Goal: Task Accomplishment & Management: Use online tool/utility

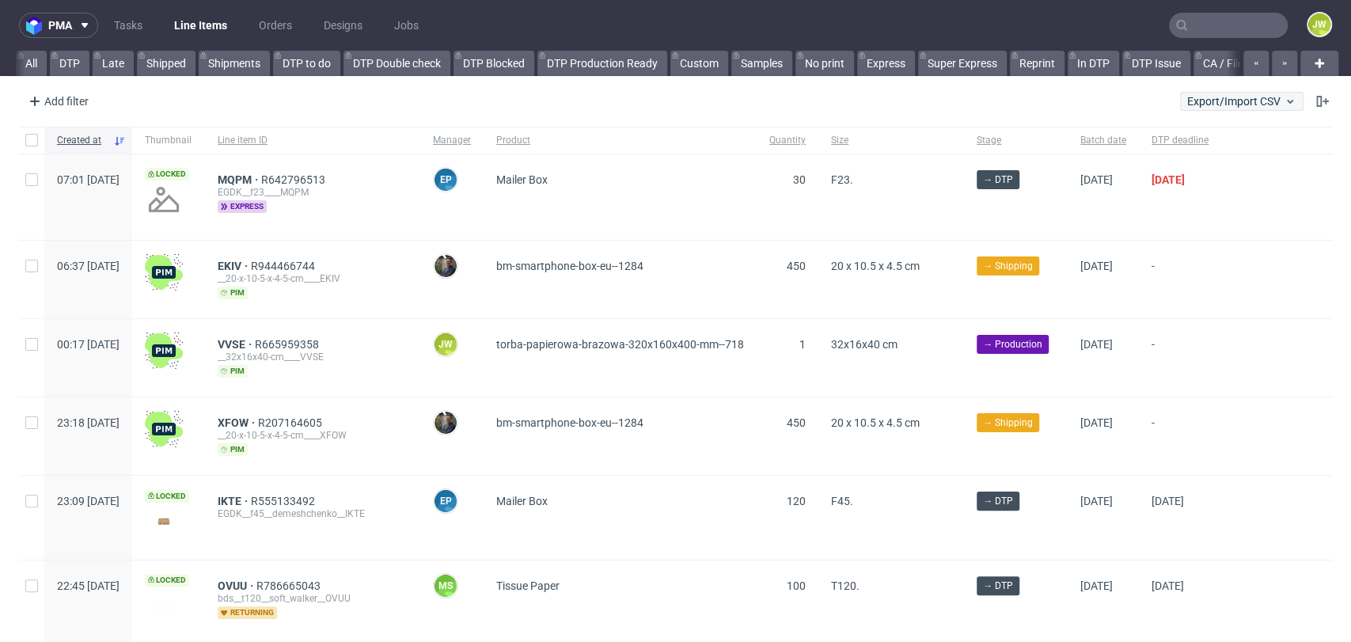
scroll to position [0, 4417]
click at [1196, 108] on button "Export/Import CSV" at bounding box center [1241, 101] width 123 height 19
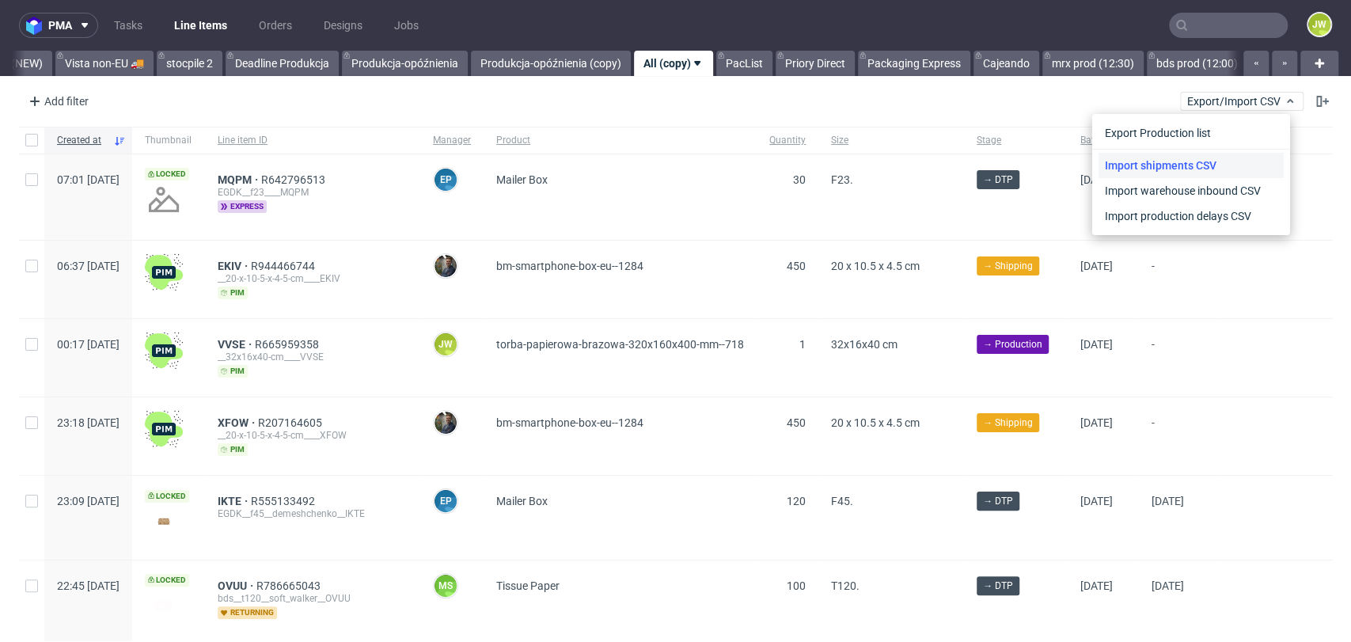
click at [1184, 165] on link "Import shipments CSV" at bounding box center [1190, 165] width 185 height 25
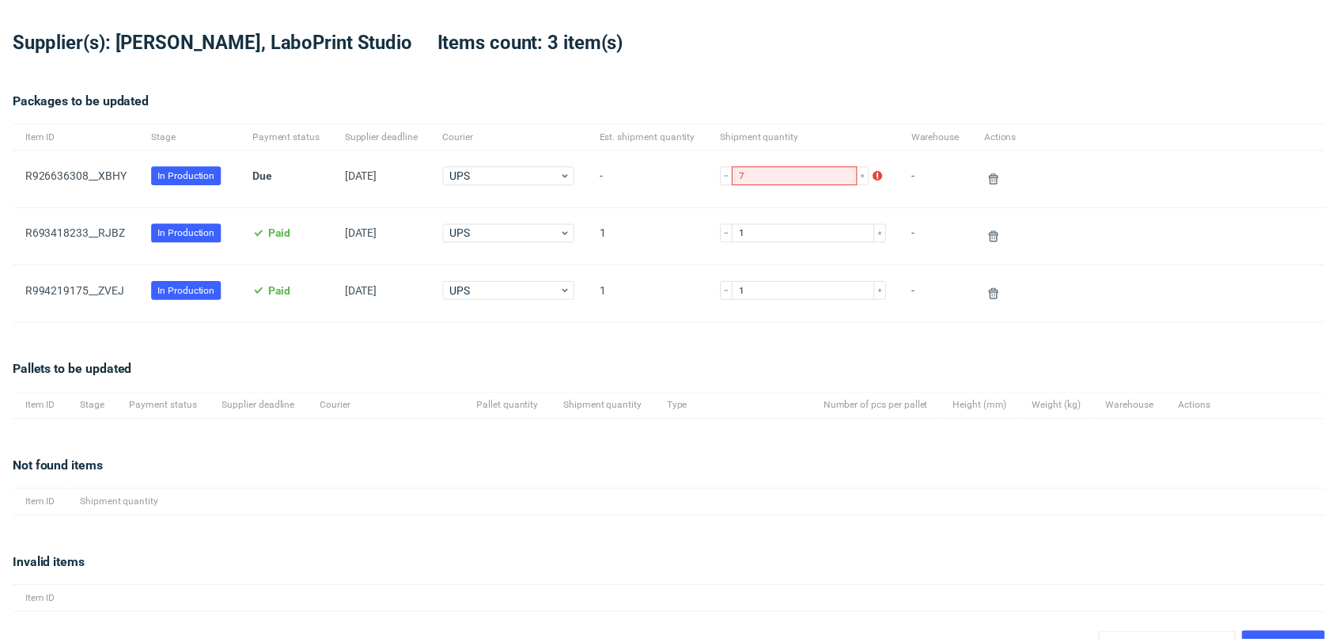
scroll to position [82, 0]
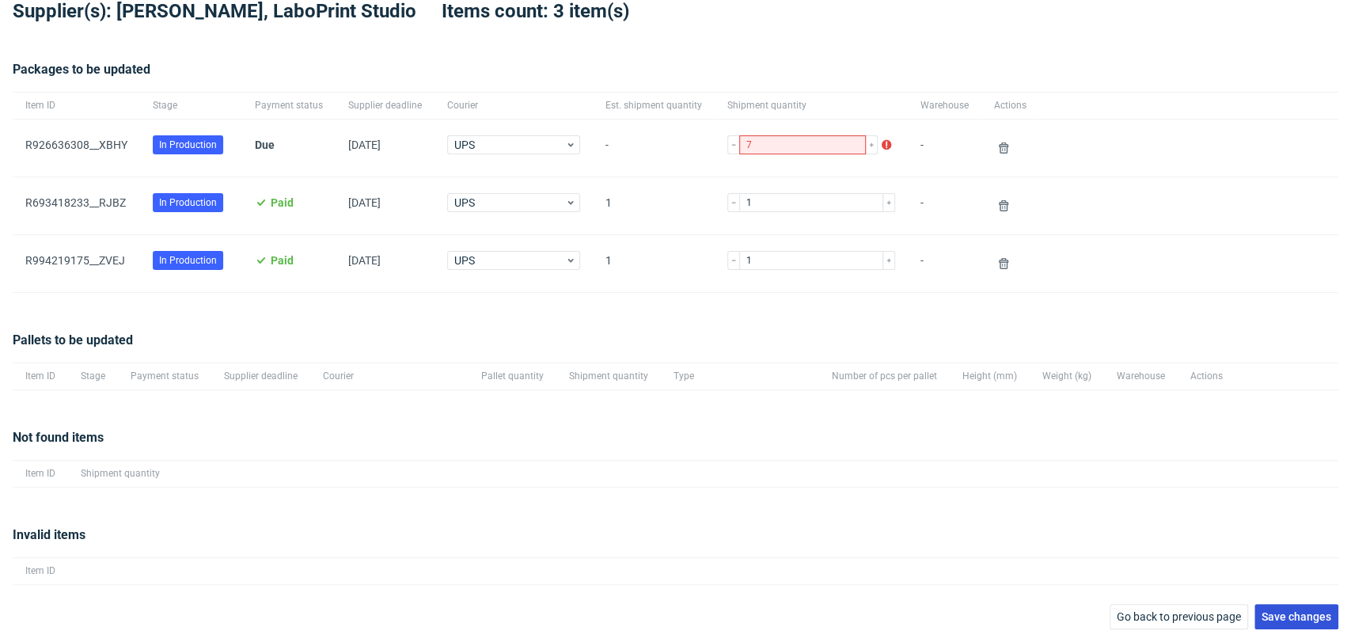
drag, startPoint x: 1275, startPoint y: 605, endPoint x: 1212, endPoint y: 586, distance: 65.6
click at [1274, 605] on button "Save changes" at bounding box center [1296, 616] width 84 height 25
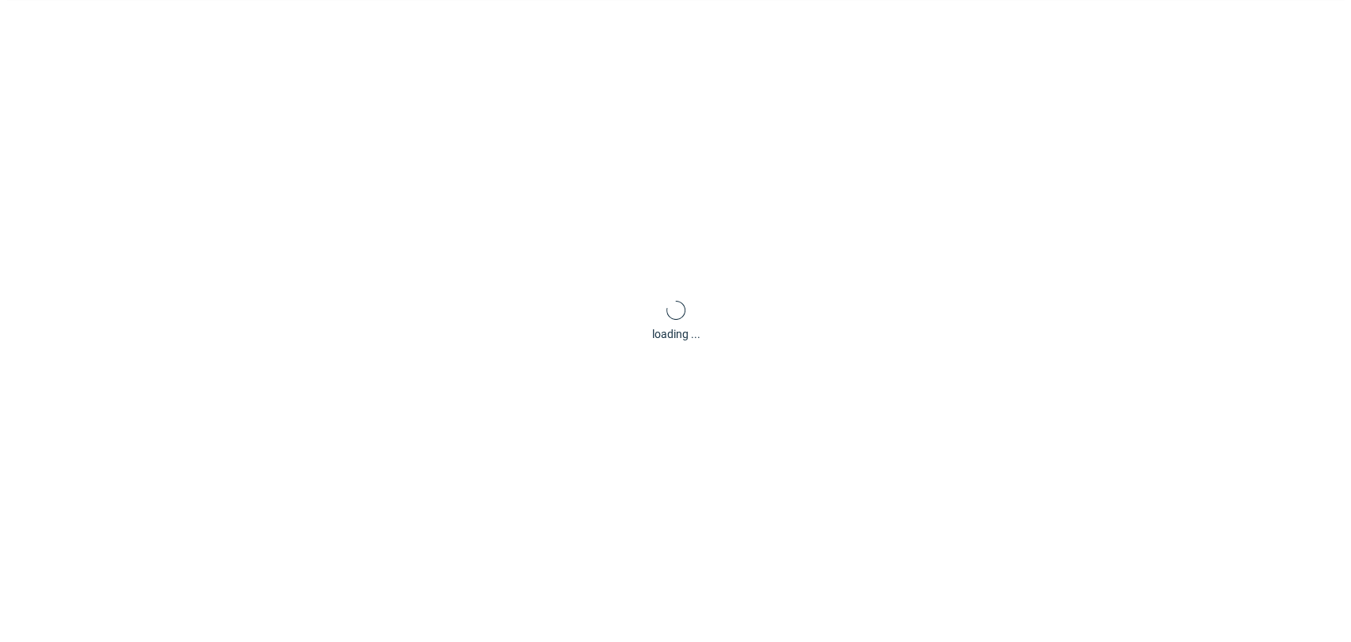
scroll to position [76, 0]
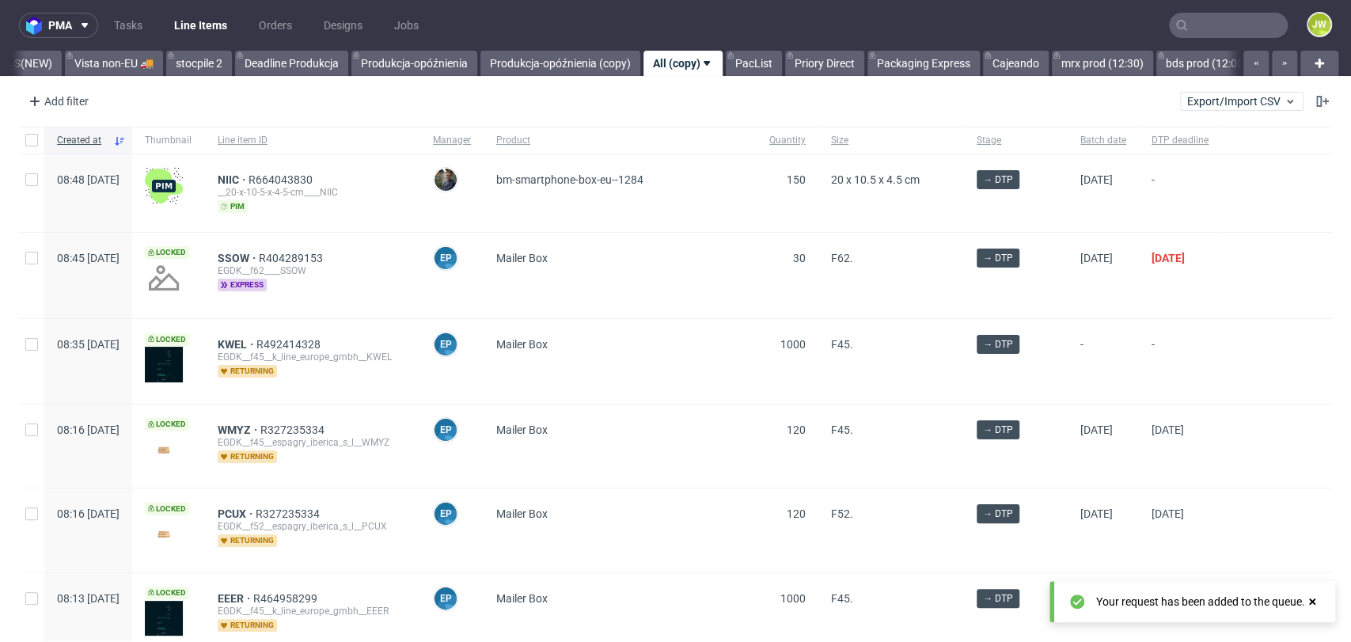
scroll to position [0, 4417]
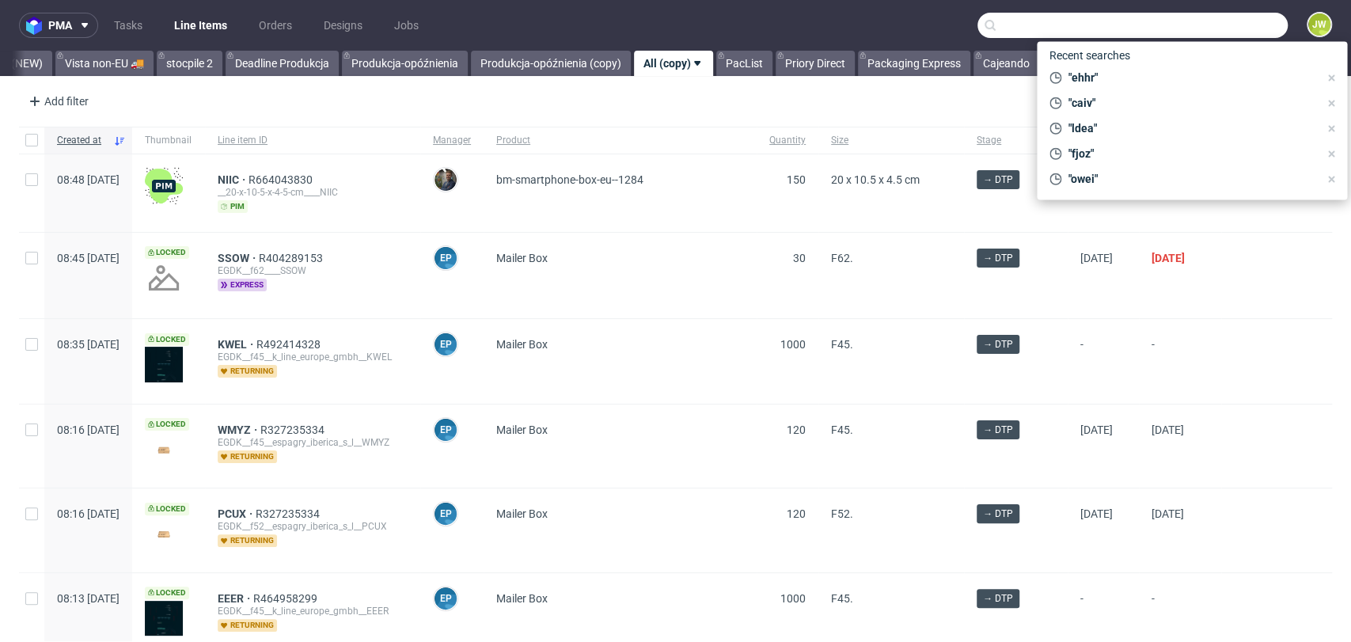
click at [1217, 21] on input "text" at bounding box center [1132, 25] width 310 height 25
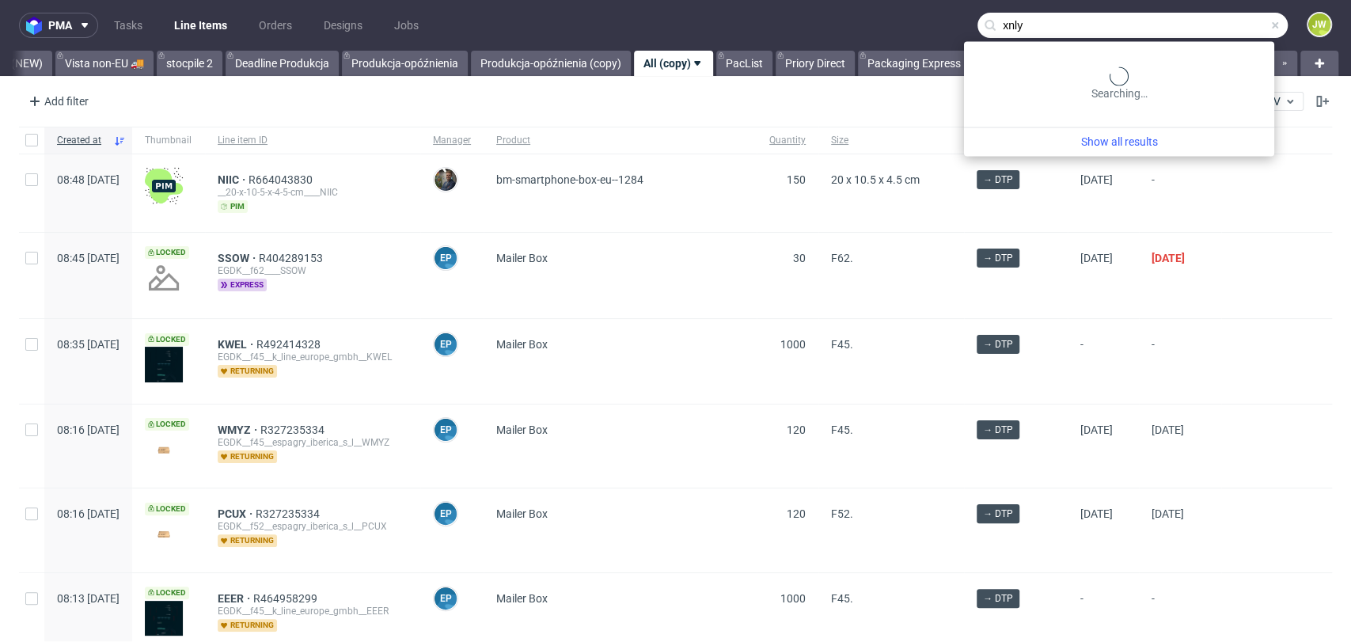
type input "xnly"
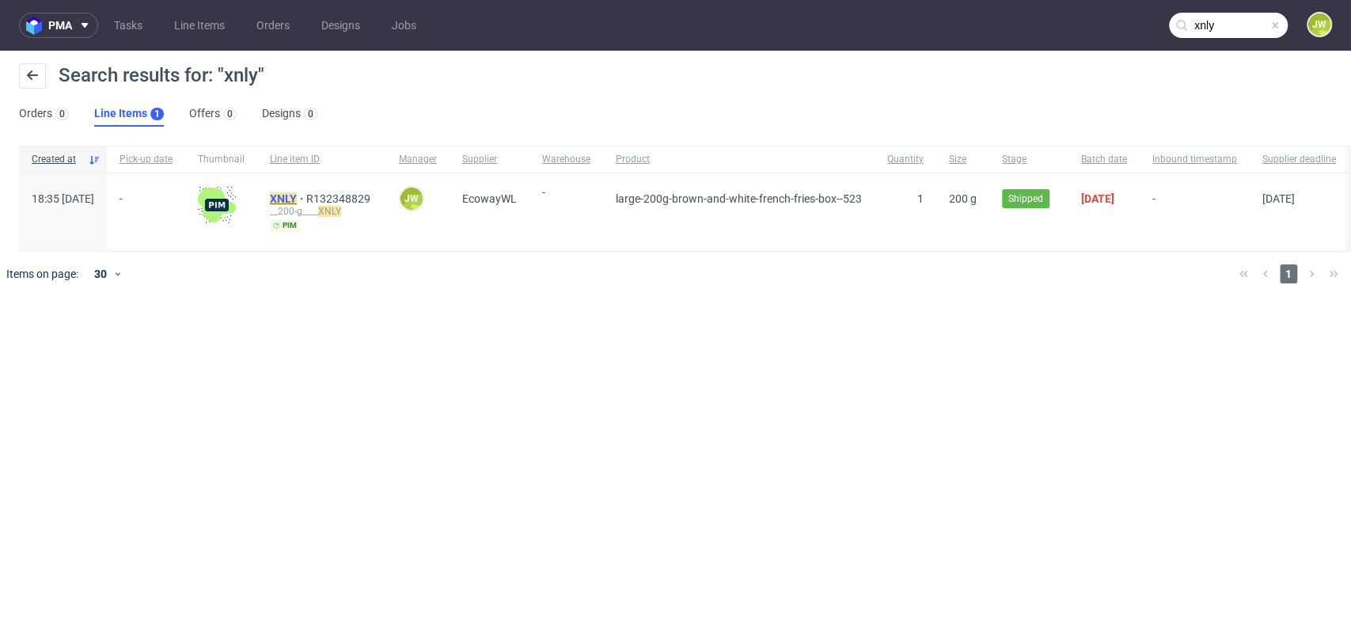
click at [297, 195] on mark "XNLY" at bounding box center [283, 198] width 27 height 13
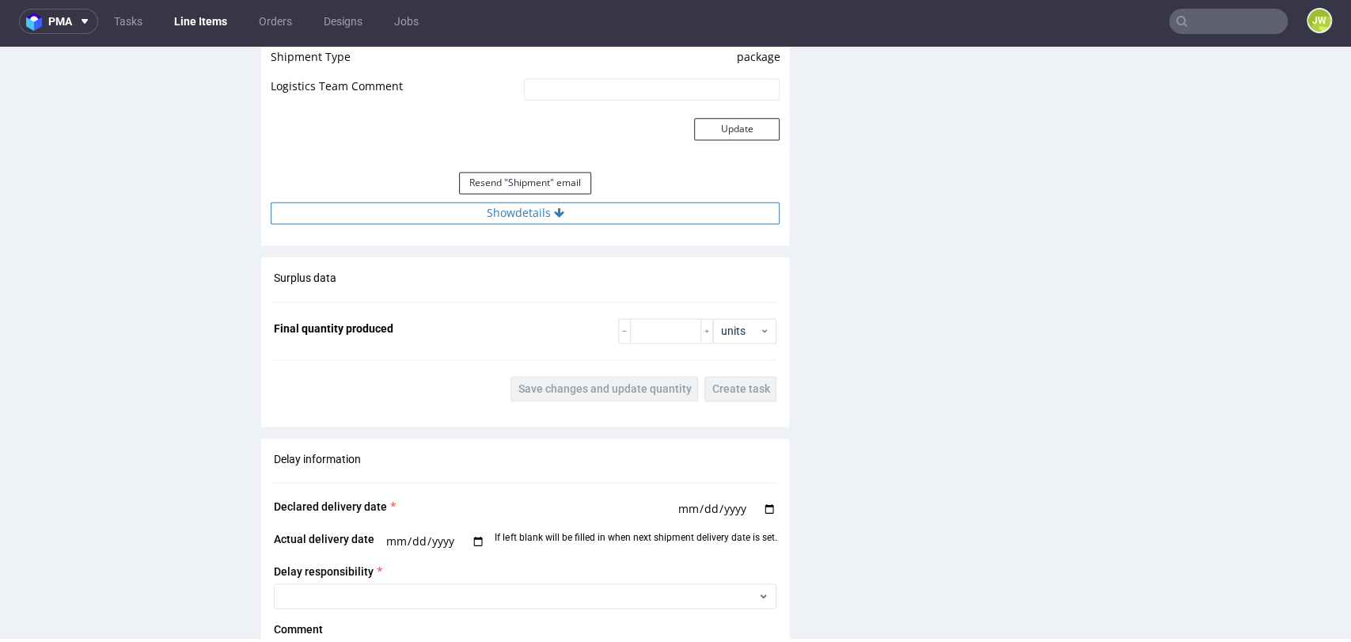
scroll to position [1406, 0]
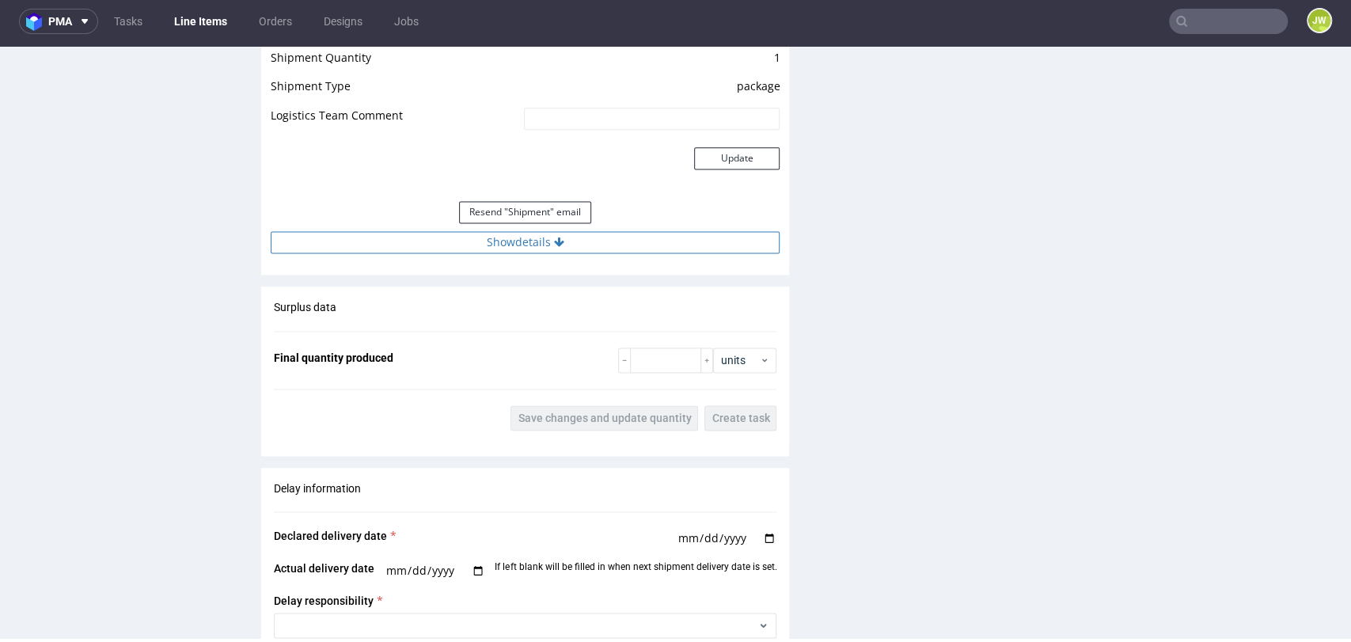
click at [485, 238] on button "Show details" at bounding box center [525, 242] width 509 height 22
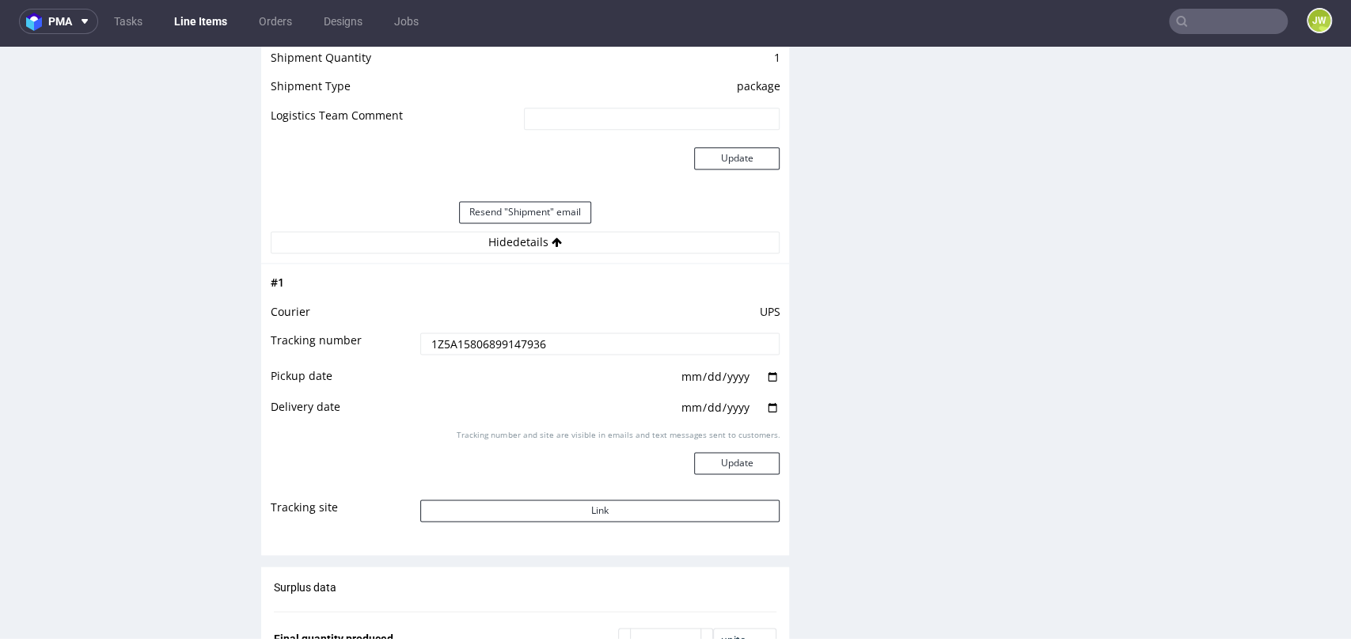
click at [453, 337] on input "1Z5A15806899147936" at bounding box center [600, 343] width 360 height 22
drag, startPoint x: 73, startPoint y: 135, endPoint x: 248, endPoint y: 72, distance: 186.7
click at [73, 135] on div "R132348829 [DATE] 06:35 PM XNLY DID Mark this line item problematic Production …" at bounding box center [130, 333] width 237 height 3282
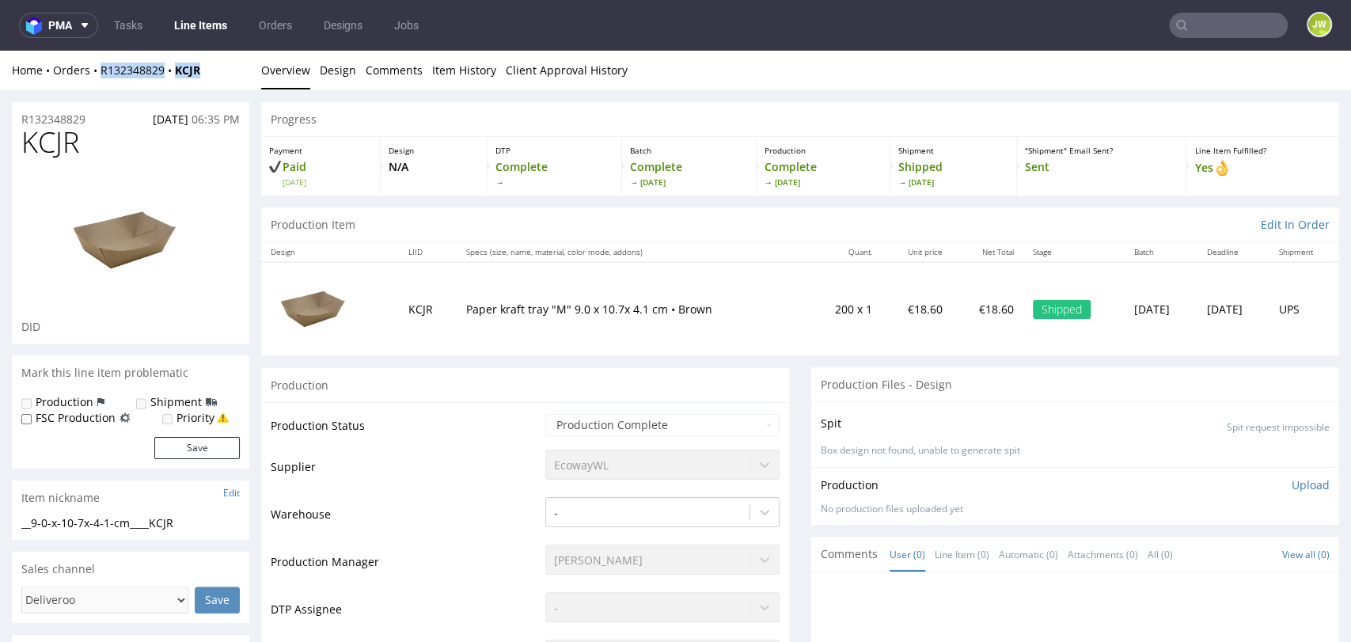
drag, startPoint x: 218, startPoint y: 80, endPoint x: 92, endPoint y: 84, distance: 126.7
click at [92, 84] on div "Home Orders R132348829 KCJR Overview Design Comments Item History Client Approv…" at bounding box center [675, 71] width 1351 height 40
copy div "R132348829 KCJR"
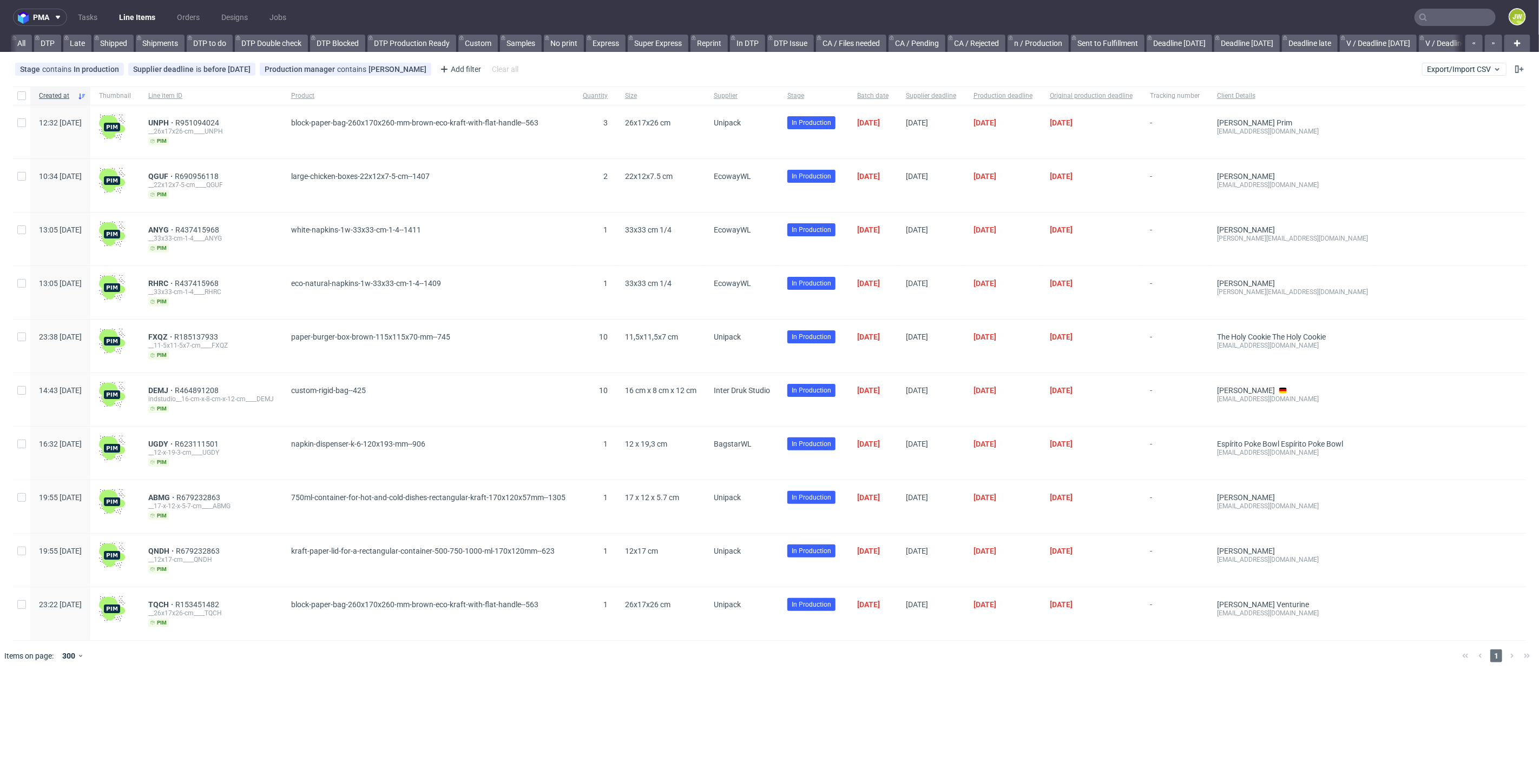
scroll to position [0, 2628]
